Goal: Information Seeking & Learning: Understand process/instructions

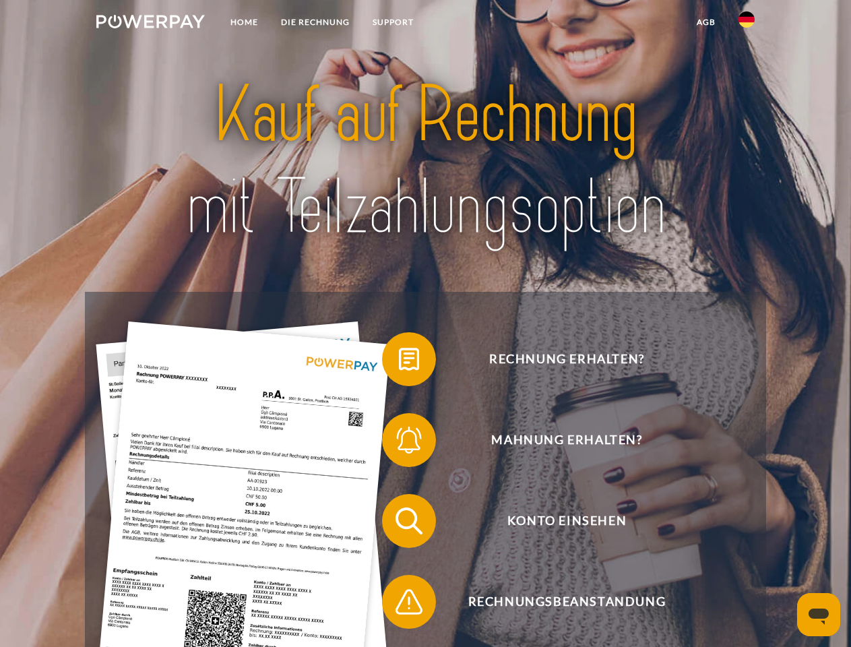
click at [150, 24] on img at bounding box center [150, 21] width 109 height 13
click at [747, 24] on img at bounding box center [747, 19] width 16 height 16
click at [706, 22] on link "agb" at bounding box center [706, 22] width 42 height 24
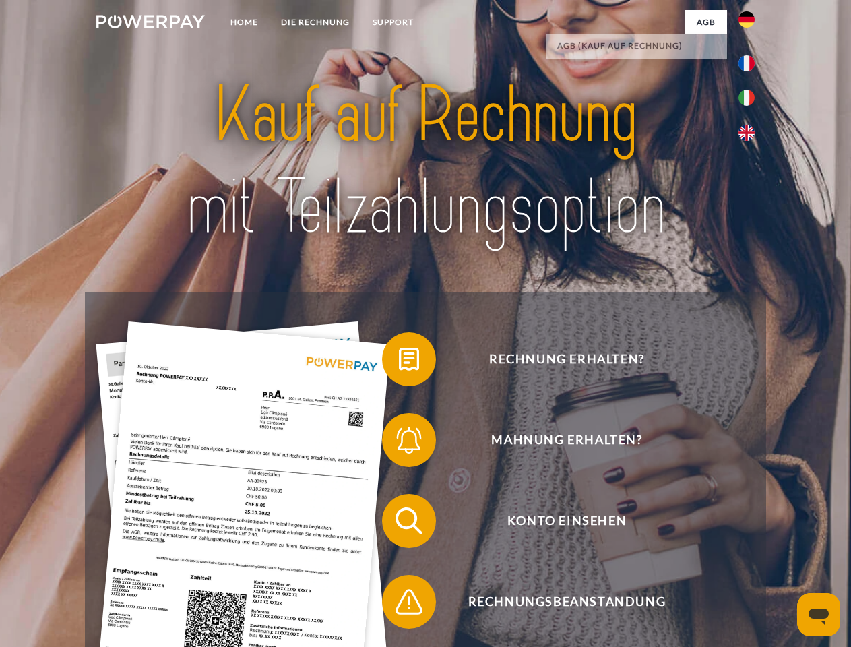
click at [399, 362] on span at bounding box center [388, 359] width 67 height 67
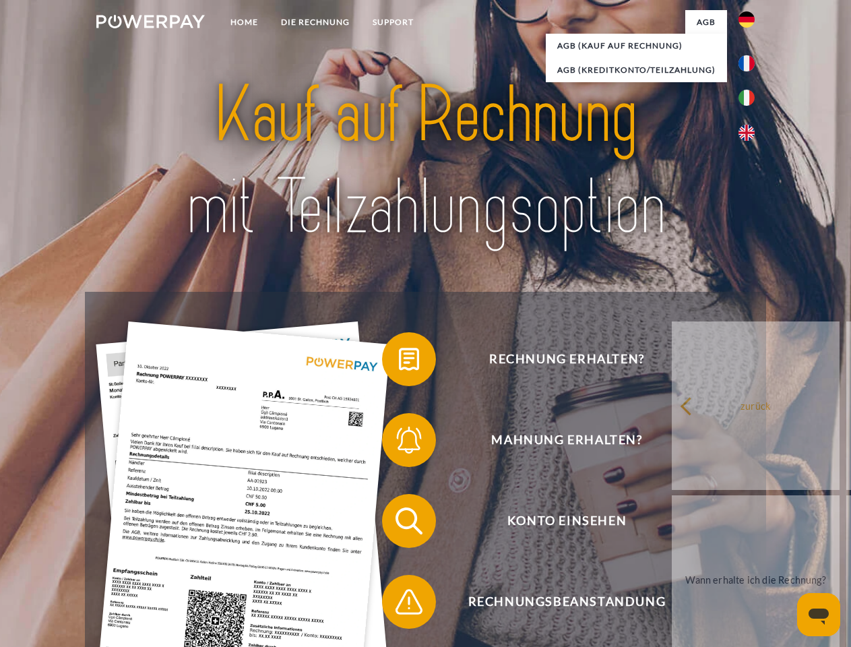
click at [399, 443] on span at bounding box center [388, 439] width 67 height 67
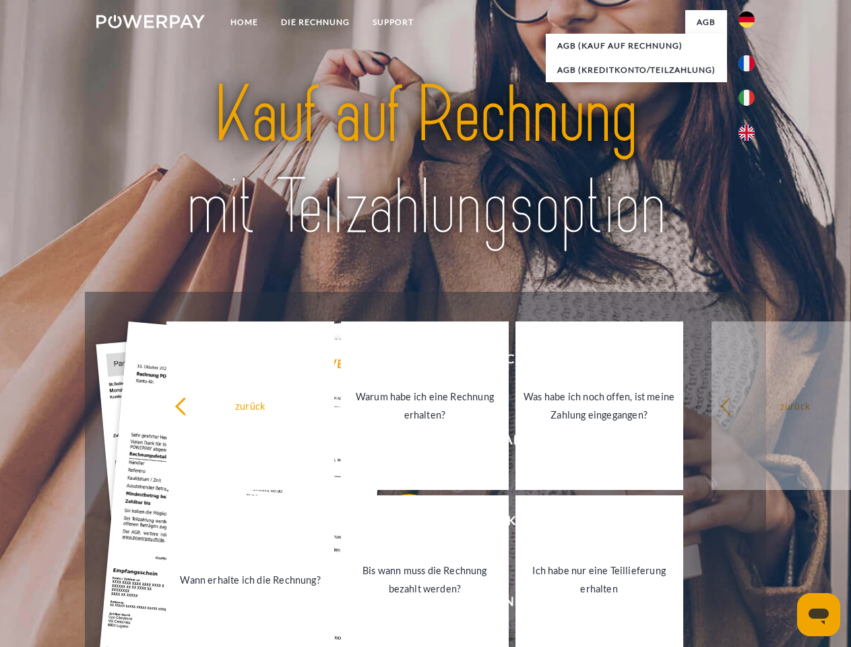
click at [399, 524] on link "Bis wann muss die Rechnung bezahlt werden?" at bounding box center [425, 579] width 168 height 168
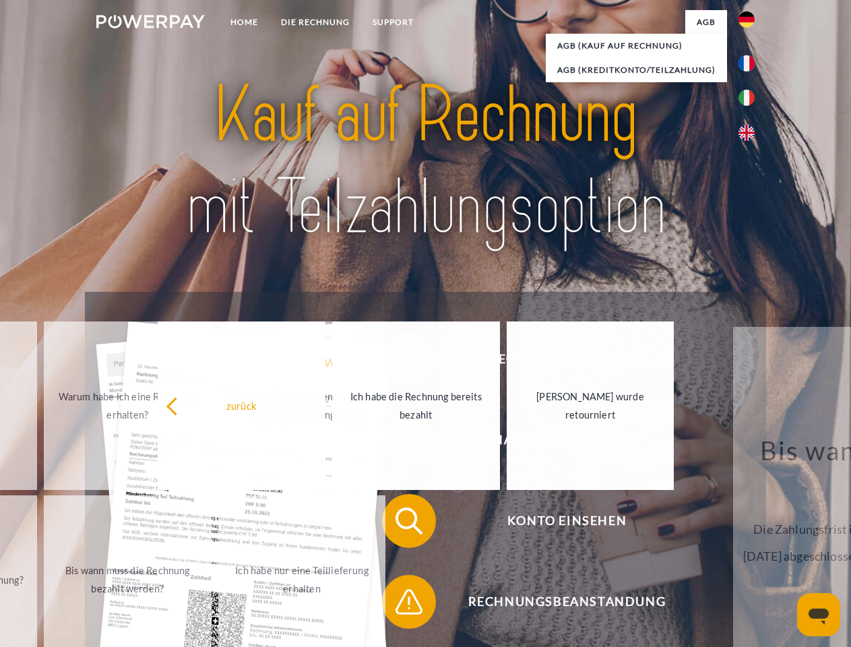
click at [399, 605] on span at bounding box center [388, 601] width 67 height 67
click at [819, 615] on icon "Messaging-Fenster öffnen" at bounding box center [819, 617] width 20 height 16
